Goal: Complete application form

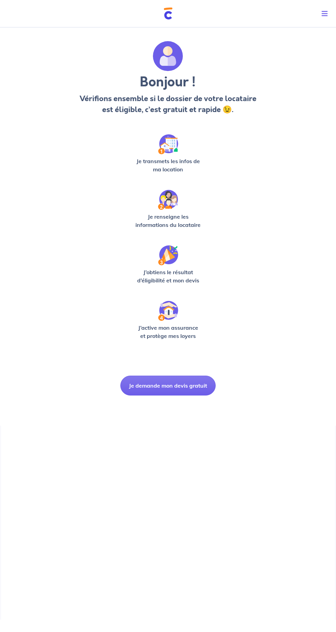
click at [187, 388] on button "Je demande mon devis gratuit" at bounding box center [167, 386] width 95 height 20
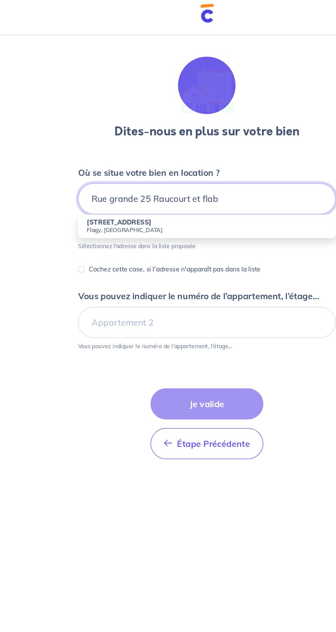
type input "Rue grande 25 Raucourt et flaba"
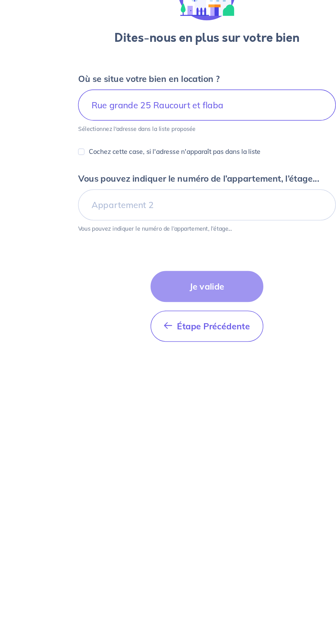
click at [188, 161] on p "Cochez cette case, si l'adresse n'apparaît pas dans la liste" at bounding box center [148, 162] width 110 height 8
click at [90, 161] on input "Cochez cette case, si l'adresse n'apparaît pas dans la liste" at bounding box center [88, 162] width 4 height 4
checkbox input "true"
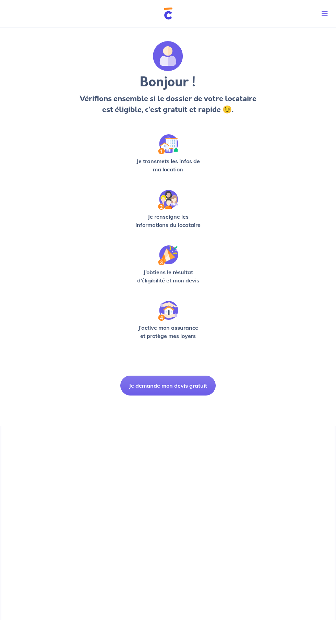
click at [203, 386] on button "Je demande mon devis gratuit" at bounding box center [167, 386] width 95 height 20
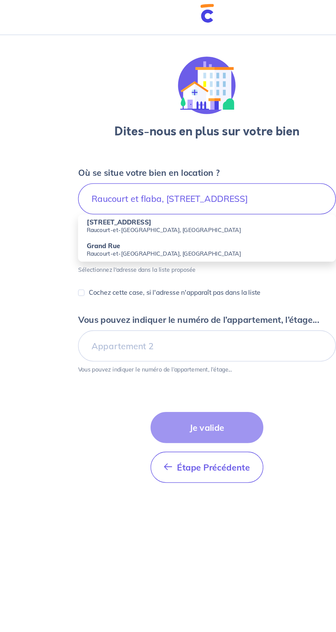
click at [217, 148] on li "[STREET_ADDRESS]" at bounding box center [168, 149] width 165 height 15
type input "[STREET_ADDRESS]"
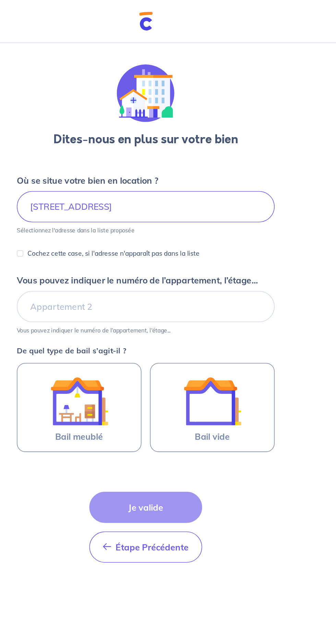
click at [231, 266] on div at bounding box center [210, 256] width 62 height 37
click at [0, 0] on input "Bail vide" at bounding box center [0, 0] width 0 height 0
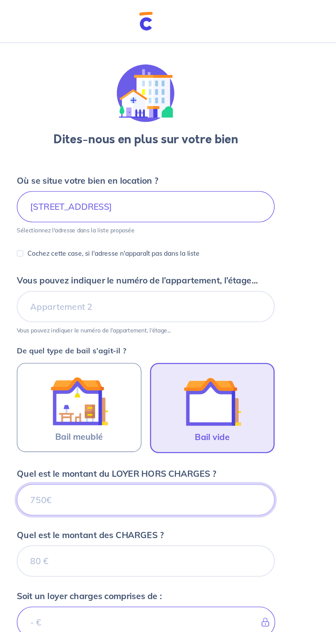
click at [158, 321] on input "Quel est le montant du LOYER HORS CHARGES ?" at bounding box center [168, 319] width 165 height 20
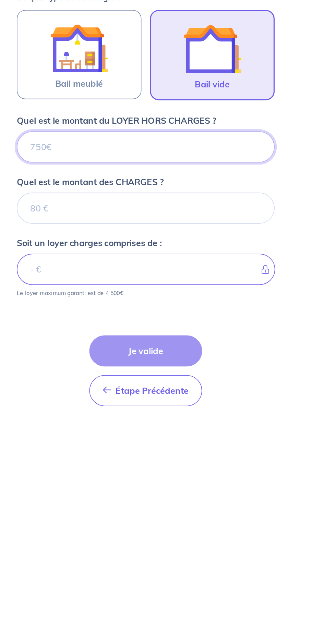
scroll to position [34, 0]
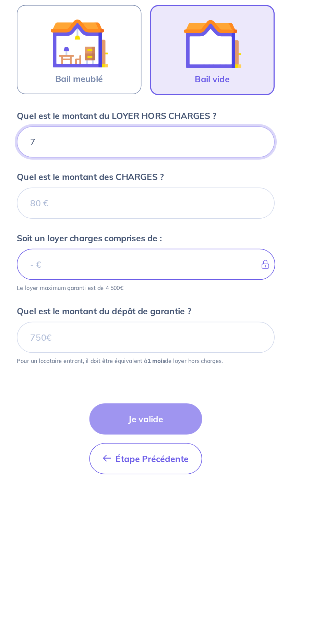
type input "75"
type input "750"
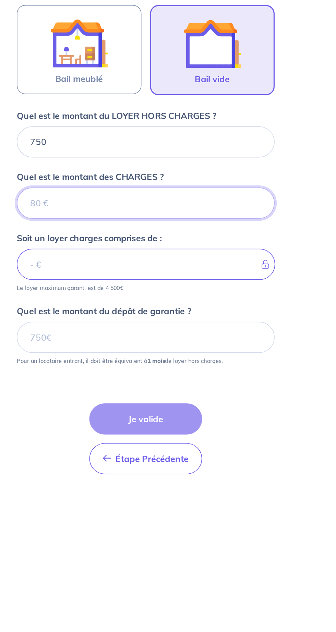
click at [197, 348] on input "Quel est le montant des CHARGES ?" at bounding box center [168, 358] width 165 height 20
click at [191, 348] on input "Quel est le montant des CHARGES ?" at bounding box center [168, 358] width 165 height 20
type input "25"
type input "775"
type input "25"
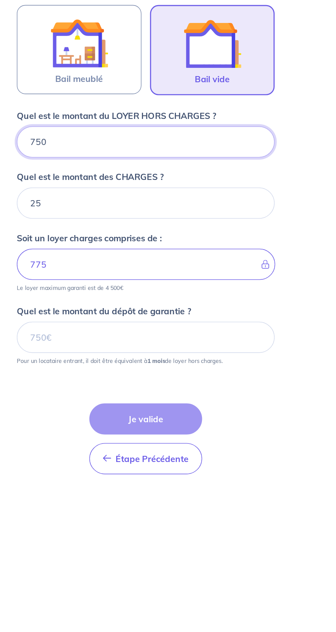
click at [216, 309] on input "750" at bounding box center [168, 319] width 165 height 20
type input "7"
type input "100"
type input "72"
type input "32"
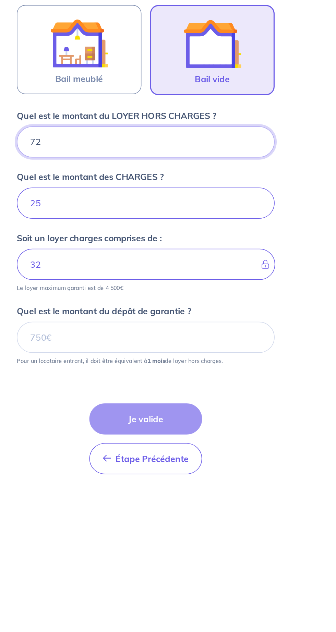
type input "725"
type input "750"
type input "725"
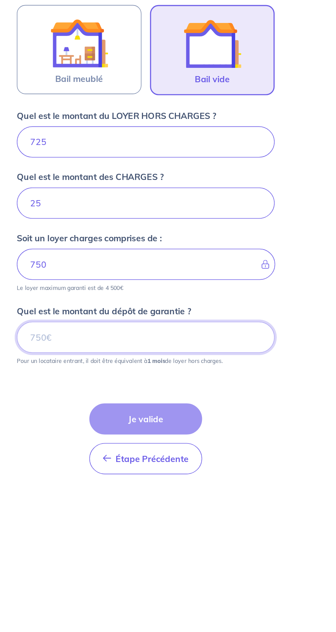
click at [201, 434] on input "Quel est le montant du dépôt de garantie ?" at bounding box center [168, 444] width 165 height 20
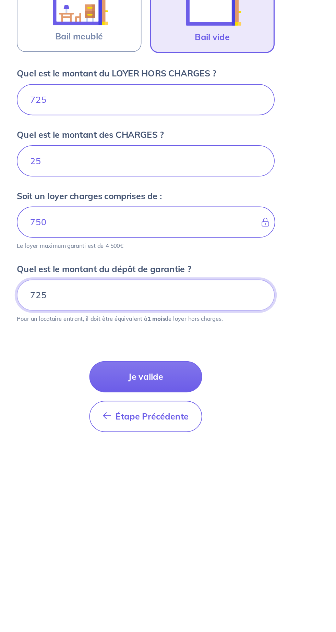
type input "725"
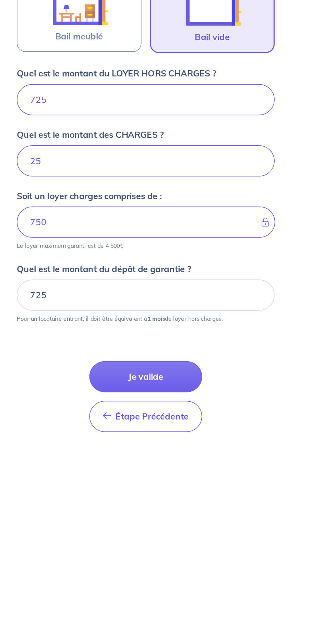
click at [192, 486] on button "Je valide" at bounding box center [168, 496] width 72 height 20
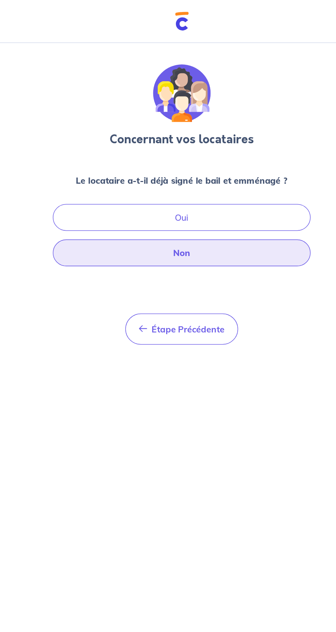
click at [218, 165] on button "Non" at bounding box center [168, 161] width 165 height 17
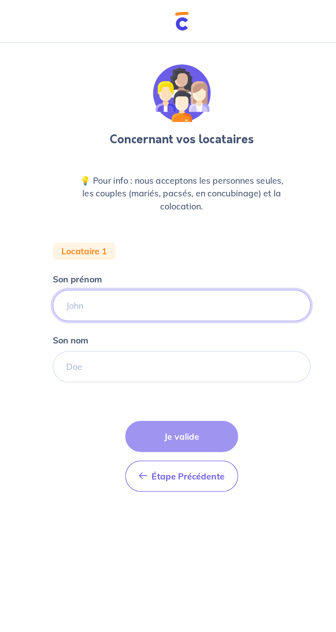
click at [204, 192] on input "Son prénom" at bounding box center [168, 195] width 165 height 20
click at [116, 193] on input "Nul" at bounding box center [168, 195] width 165 height 20
type input "N"
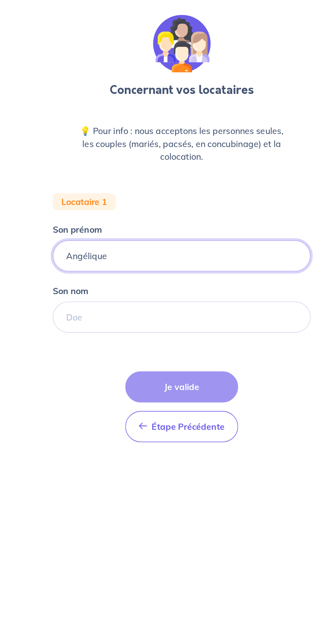
type input "Angélique"
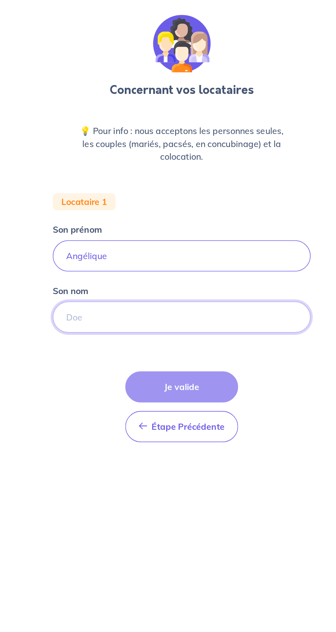
click at [101, 231] on input "Son nom" at bounding box center [168, 234] width 165 height 20
click at [105, 234] on input "Son nom" at bounding box center [168, 234] width 165 height 20
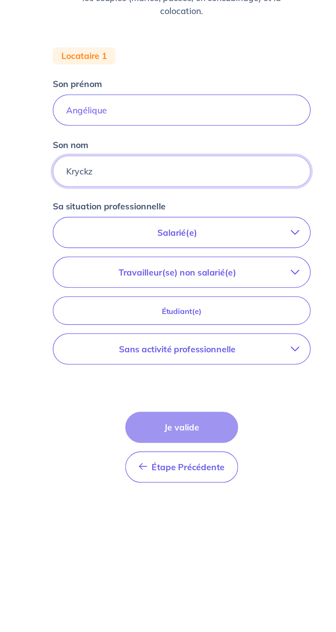
type input "Kryckz"
click at [99, 276] on p "Salarié(e)" at bounding box center [165, 273] width 145 height 8
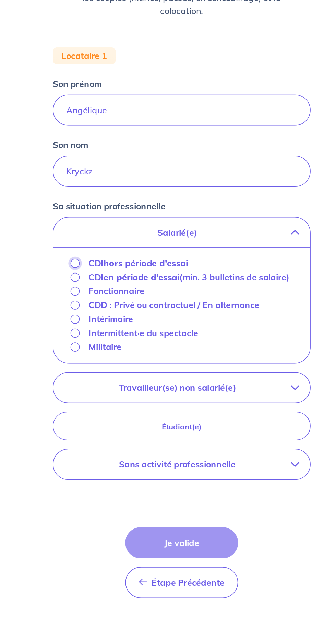
click at [100, 291] on input "CDI hors période d'essai" at bounding box center [100, 293] width 6 height 6
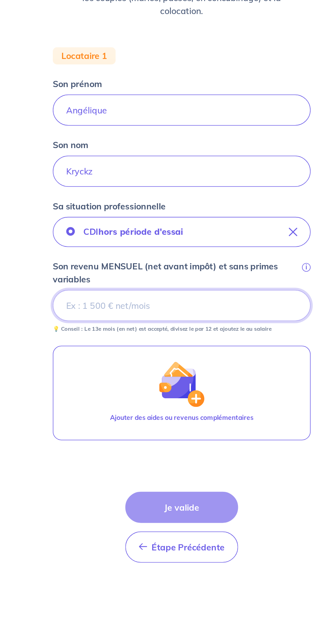
click at [95, 320] on input "Son revenu MENSUEL (net avant impôt) et sans primes variables i" at bounding box center [168, 320] width 165 height 20
